Goal: Task Accomplishment & Management: Use online tool/utility

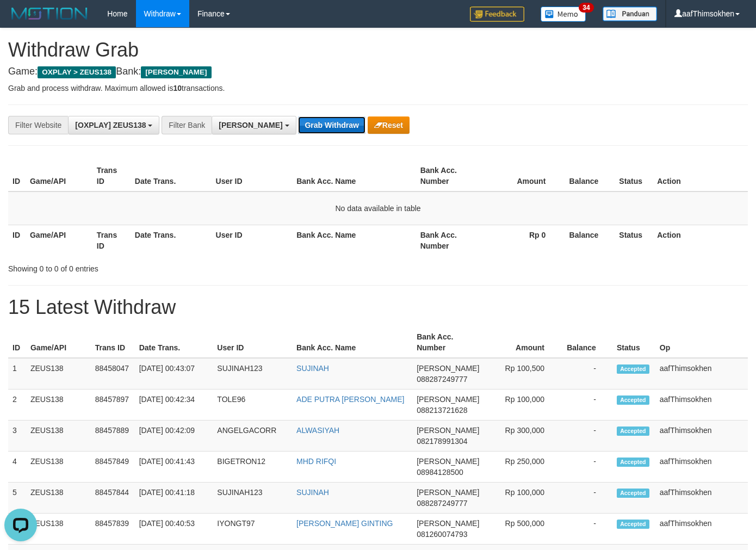
click at [298, 122] on button "Grab Withdraw" at bounding box center [331, 124] width 67 height 17
click at [298, 116] on button "Grab Withdraw" at bounding box center [331, 124] width 67 height 17
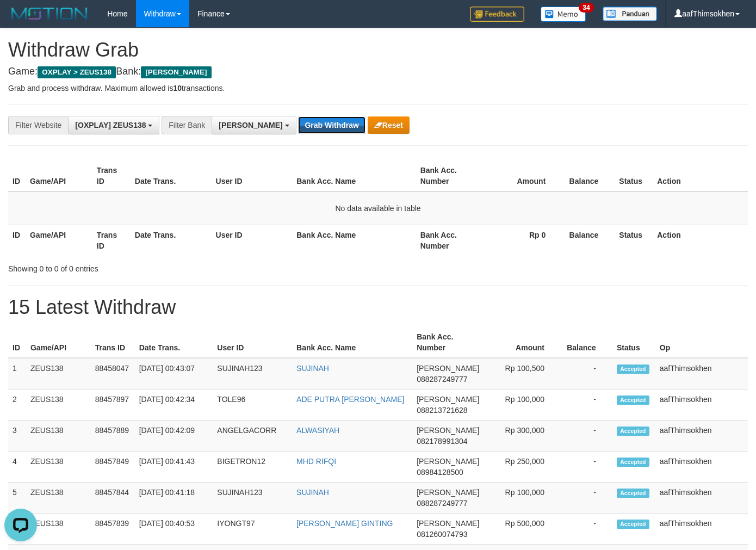
click at [298, 116] on button "Grab Withdraw" at bounding box center [331, 124] width 67 height 17
